Goal: Information Seeking & Learning: Learn about a topic

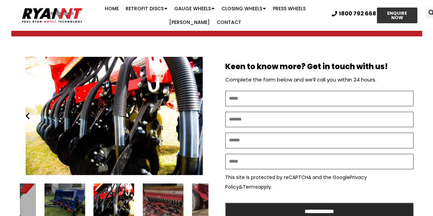
scroll to position [383, 0]
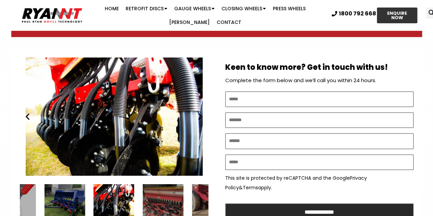
click at [74, 198] on div "6 / 15" at bounding box center [64, 204] width 41 height 41
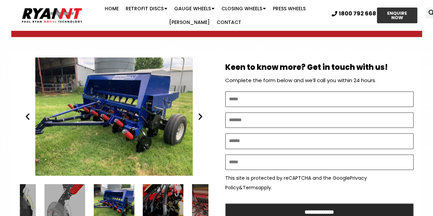
click at [165, 200] on div "7 / 15" at bounding box center [163, 204] width 41 height 41
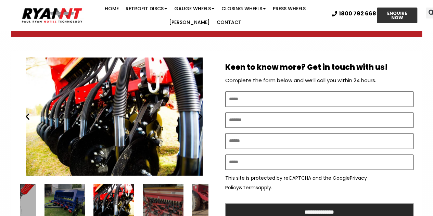
click at [197, 205] on div "9 / 15" at bounding box center [212, 204] width 41 height 41
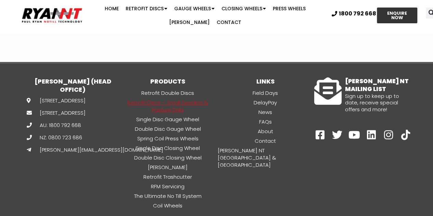
scroll to position [2619, 0]
